Goal: Answer question/provide support

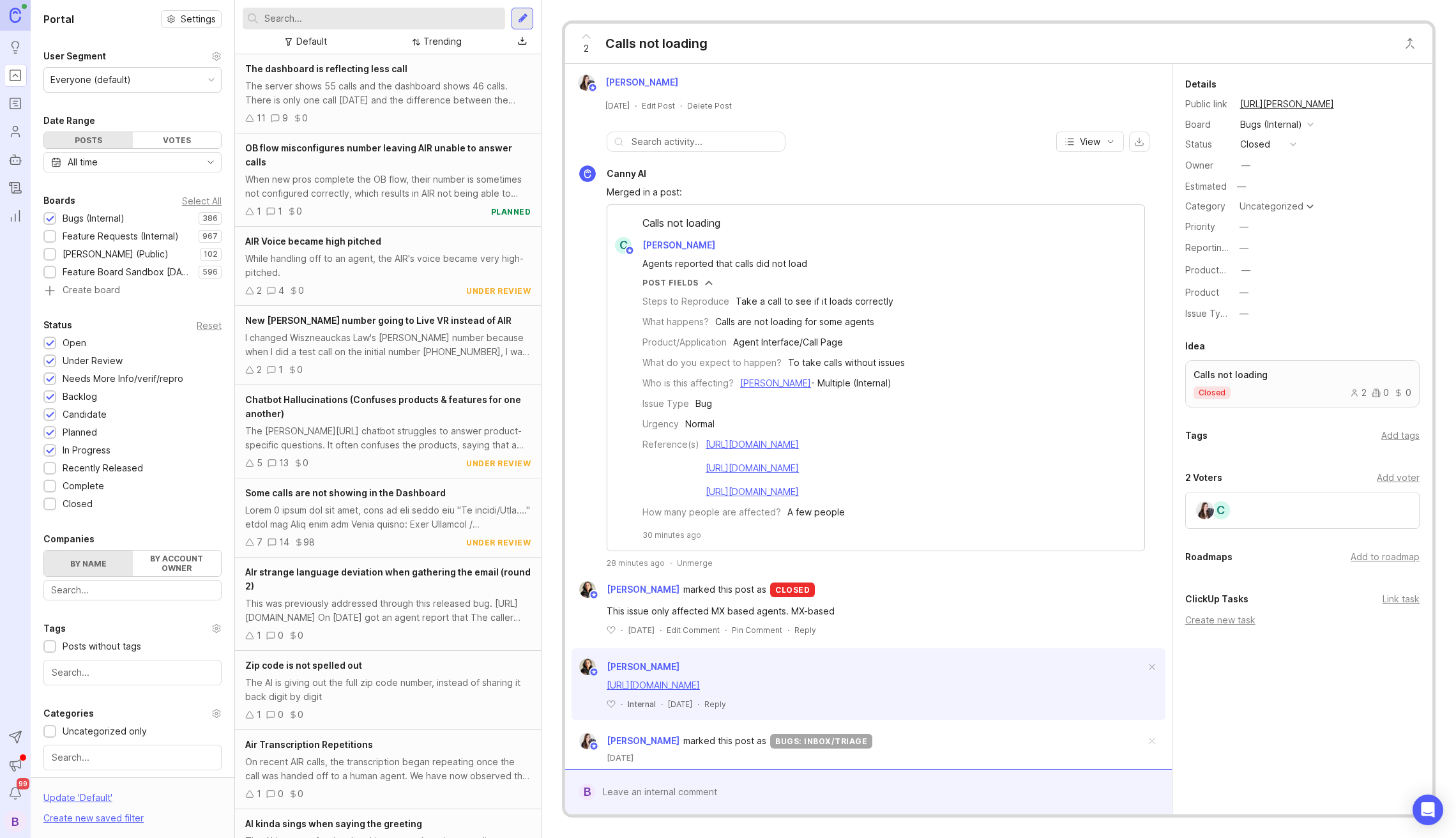
click at [692, 563] on div "Unmerge" at bounding box center [694, 563] width 36 height 11
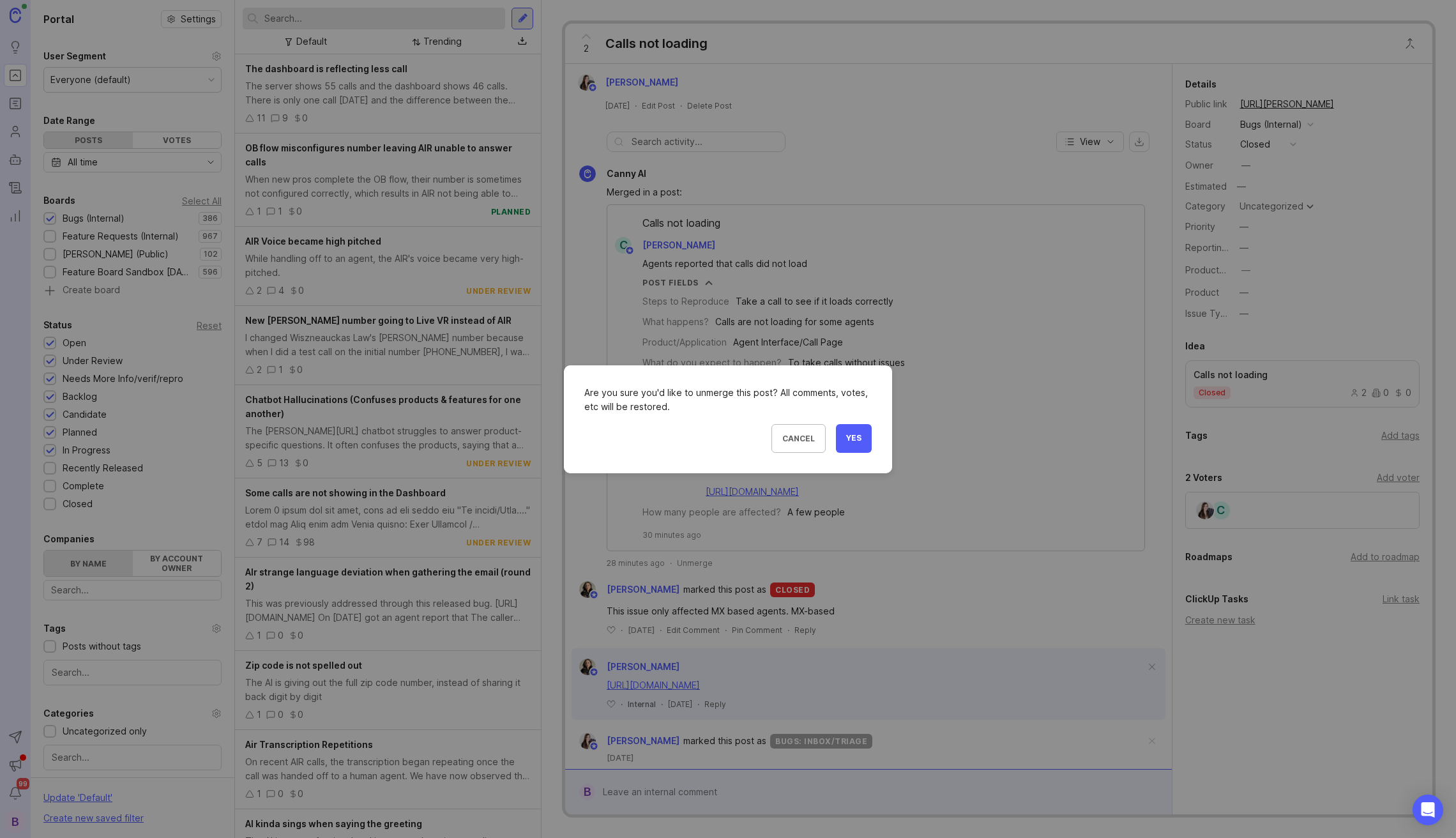
click at [866, 437] on button "Yes" at bounding box center [854, 438] width 36 height 29
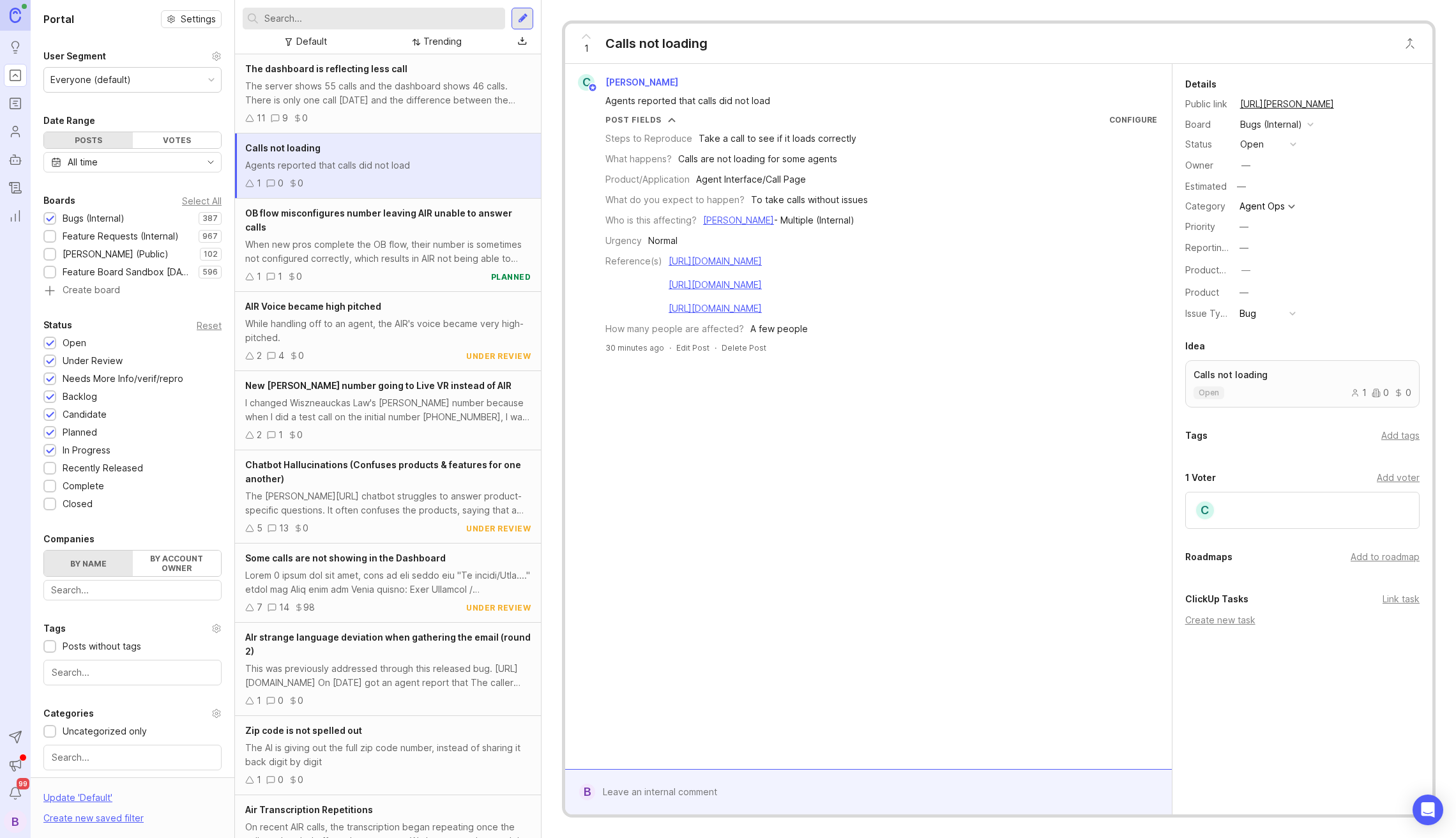
click at [1250, 150] on div "open" at bounding box center [1252, 144] width 24 height 14
click at [1267, 330] on div "closed" at bounding box center [1259, 335] width 34 height 11
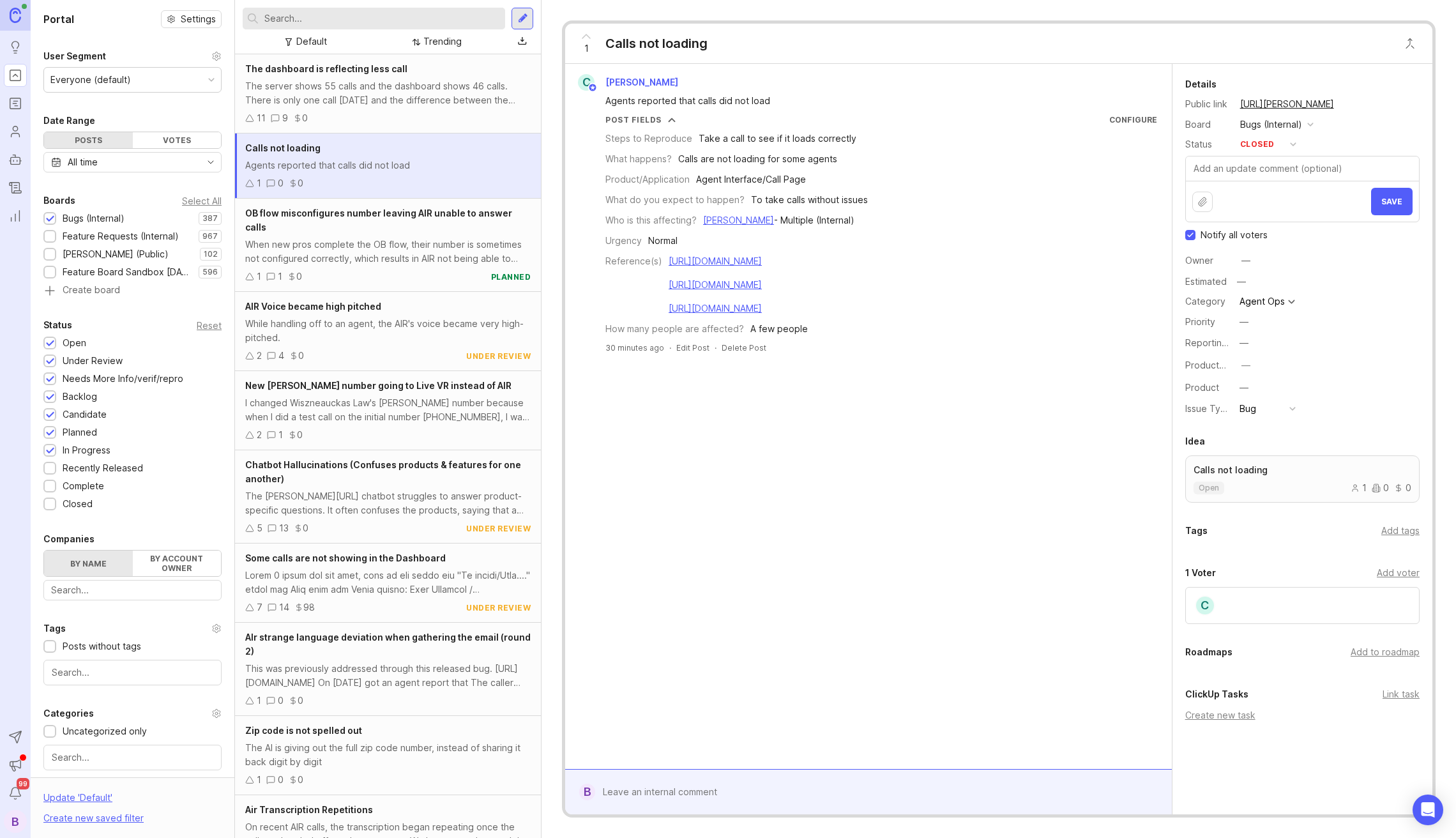
drag, startPoint x: 1271, startPoint y: 158, endPoint x: 1293, endPoint y: 164, distance: 22.8
click at [1273, 159] on textarea at bounding box center [1302, 169] width 233 height 24
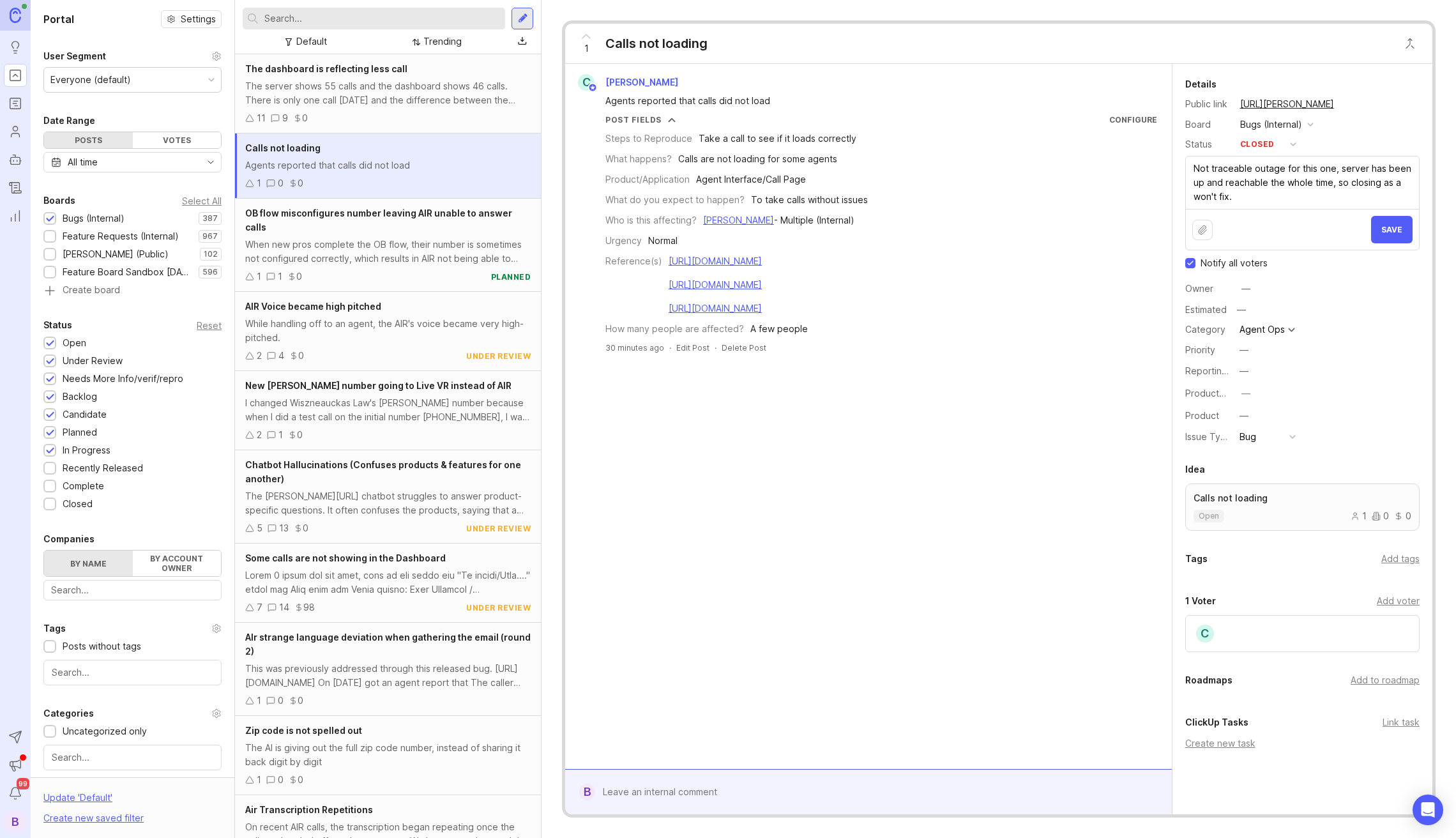
type textarea "Not traceable outage for this one, server has been up and reachable the whole t…"
click at [1381, 228] on span "Save" at bounding box center [1392, 230] width 21 height 9
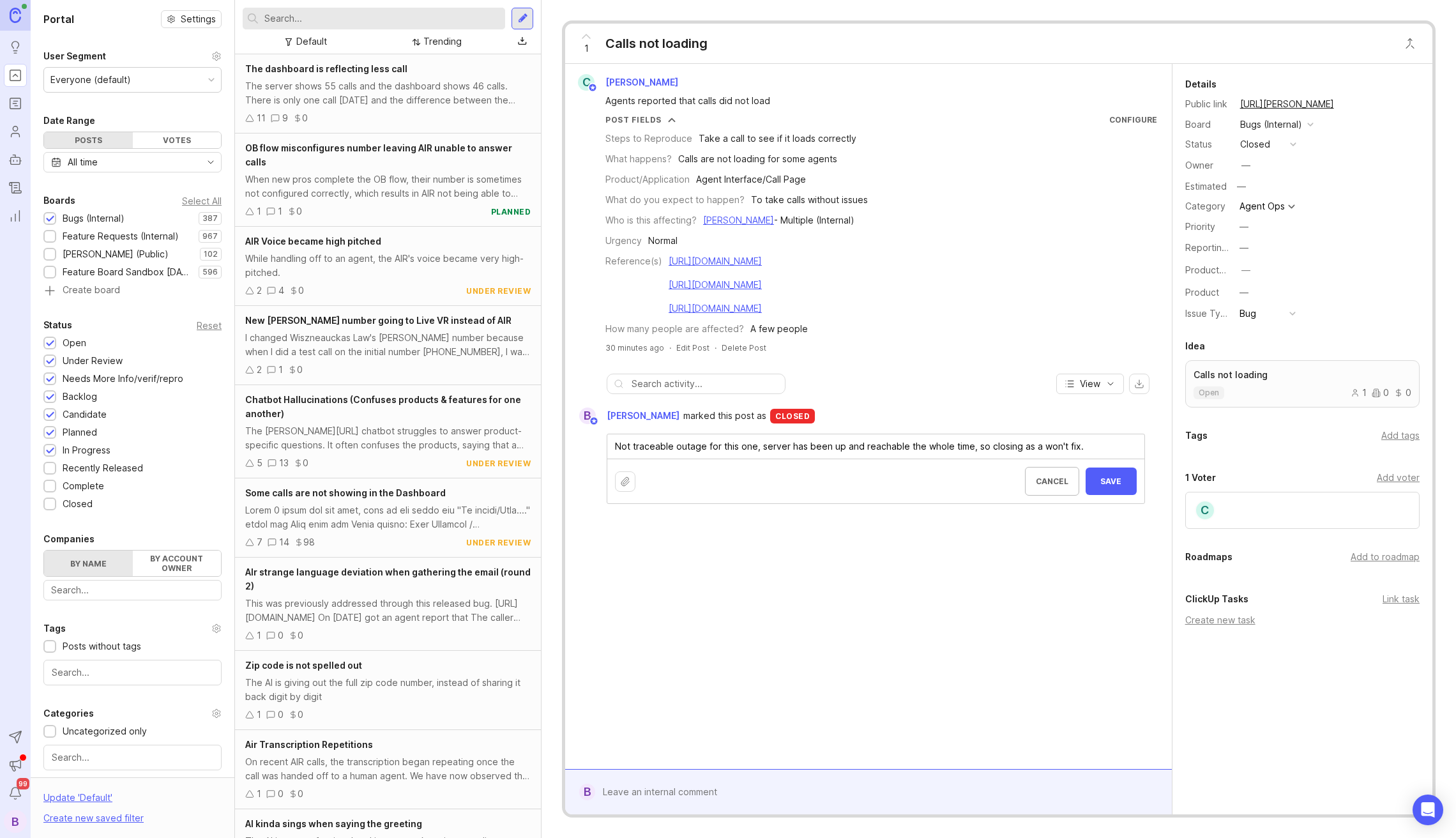
drag, startPoint x: 633, startPoint y: 447, endPoint x: 683, endPoint y: 458, distance: 51.2
click at [633, 447] on textarea "Not traceable outage for this one, server has been up and reachable the whole t…" at bounding box center [876, 447] width 537 height 24
type textarea "Not a traceable outage for this one, server has been up and reachable the whole…"
click at [1099, 468] on button "Save" at bounding box center [1111, 481] width 51 height 28
click at [452, 47] on div "Trending" at bounding box center [442, 41] width 38 height 14
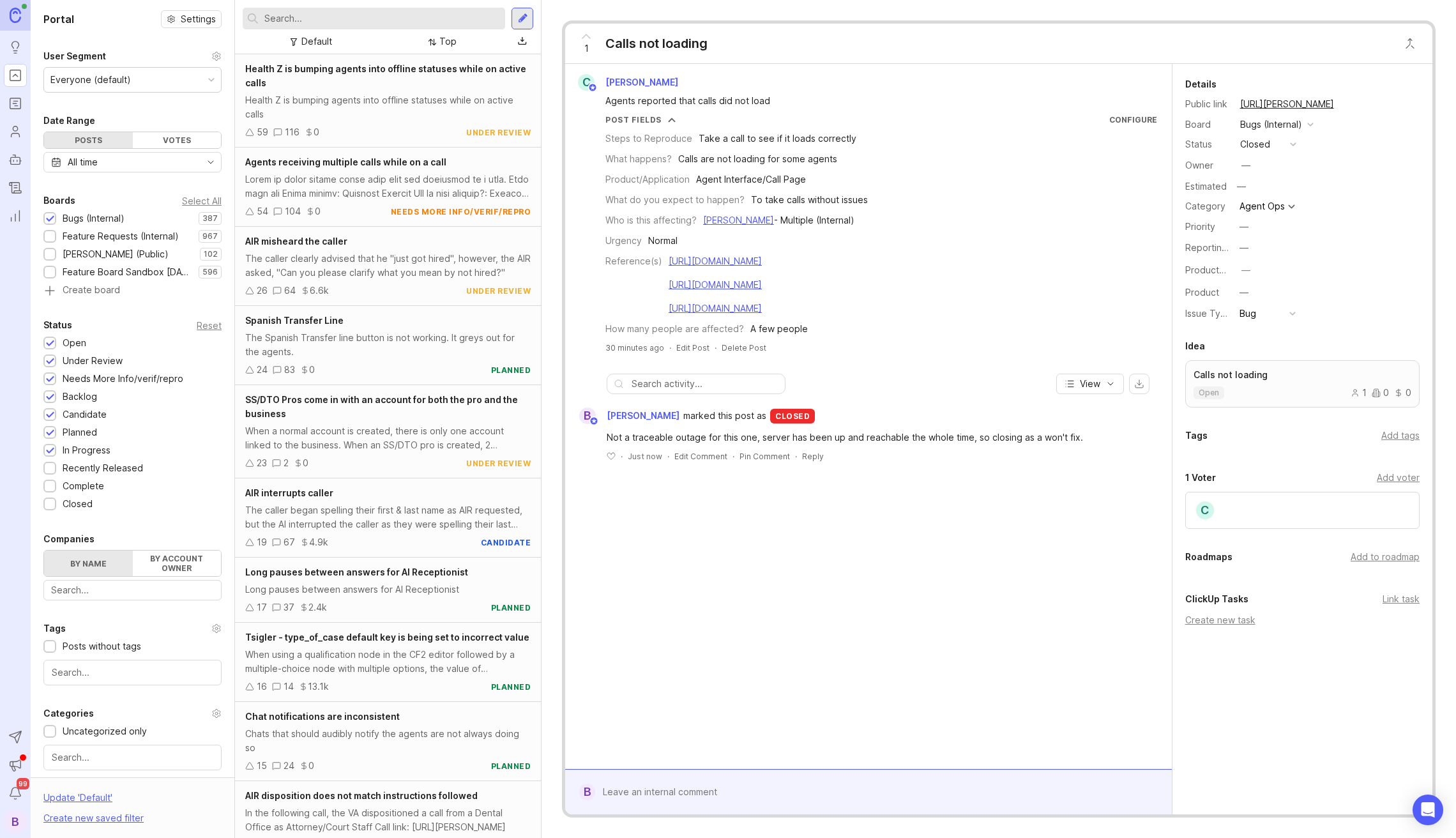
click at [444, 44] on div "Top" at bounding box center [448, 41] width 17 height 14
